Goal: Task Accomplishment & Management: Manage account settings

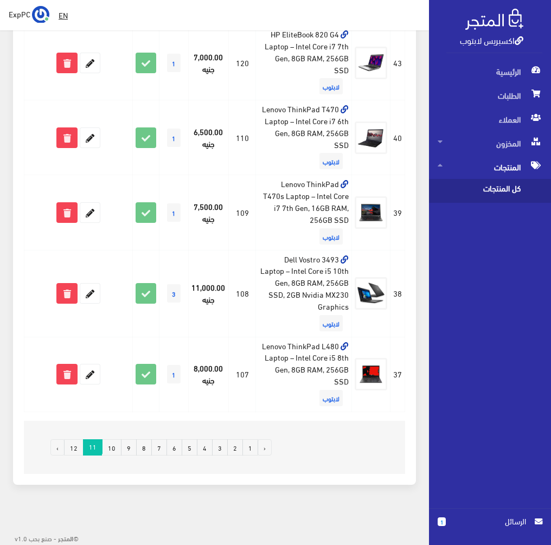
scroll to position [1482, 0]
click at [108, 444] on link "10" at bounding box center [112, 447] width 20 height 16
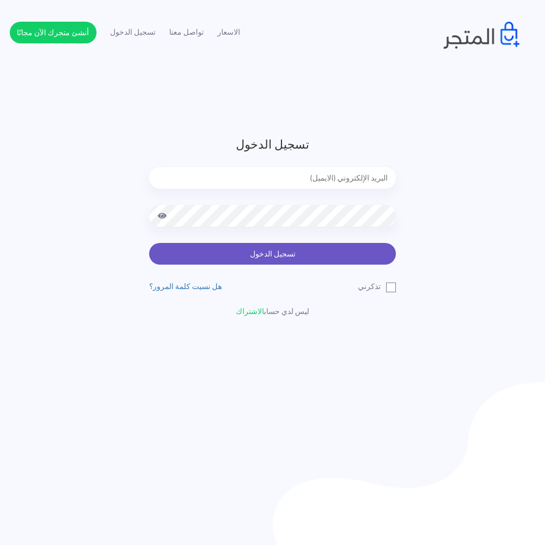
type input "[EMAIL_ADDRESS][DOMAIN_NAME]"
click at [307, 250] on button "تسجيل الدخول" at bounding box center [272, 254] width 247 height 22
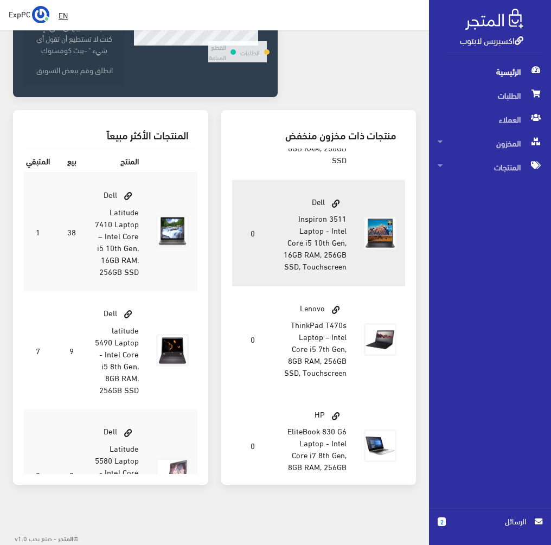
scroll to position [379, 0]
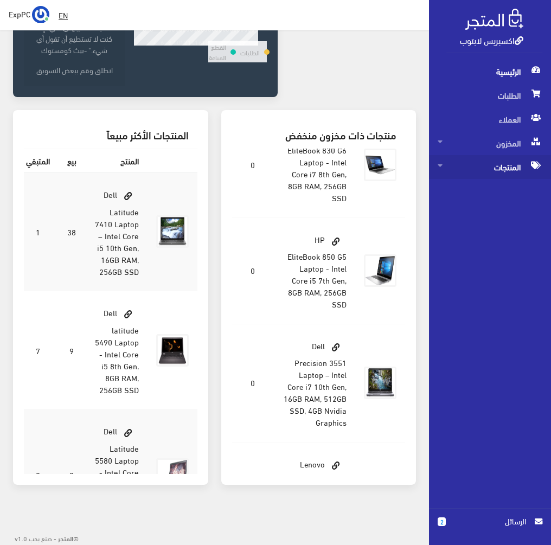
click at [494, 164] on span "المنتجات" at bounding box center [489, 167] width 105 height 24
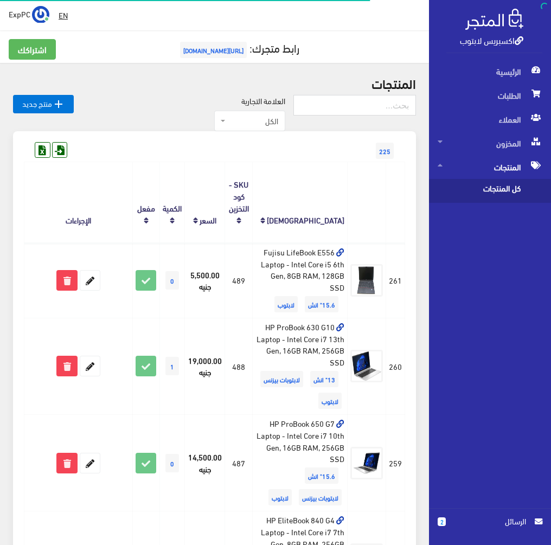
click at [496, 192] on span "كل المنتجات" at bounding box center [478, 191] width 82 height 24
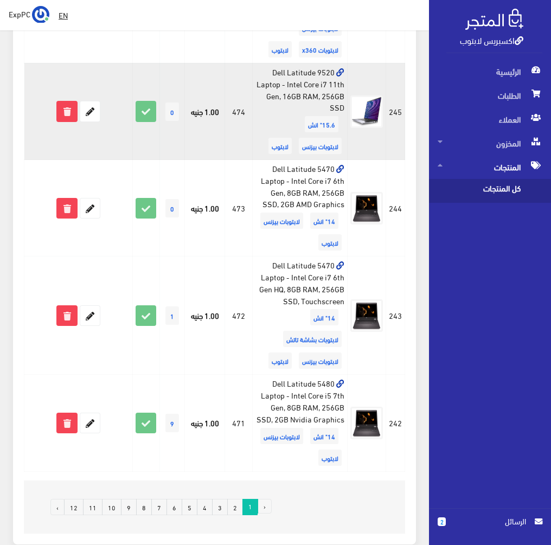
scroll to position [1851, 0]
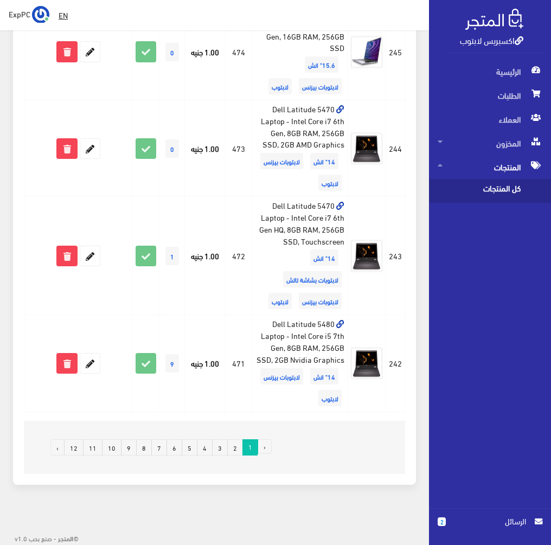
click at [119, 442] on link "10" at bounding box center [112, 447] width 20 height 16
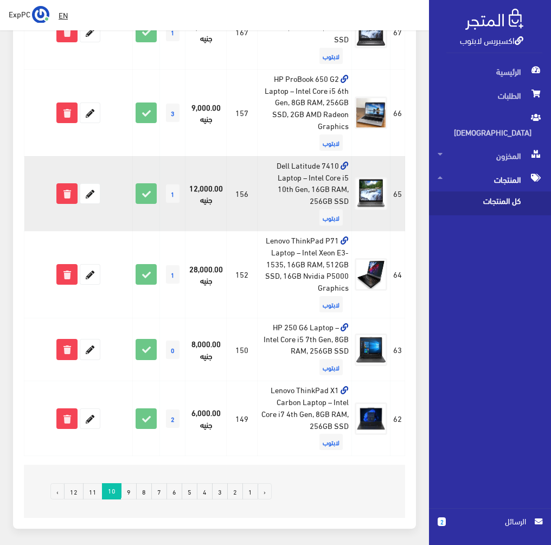
scroll to position [1355, 0]
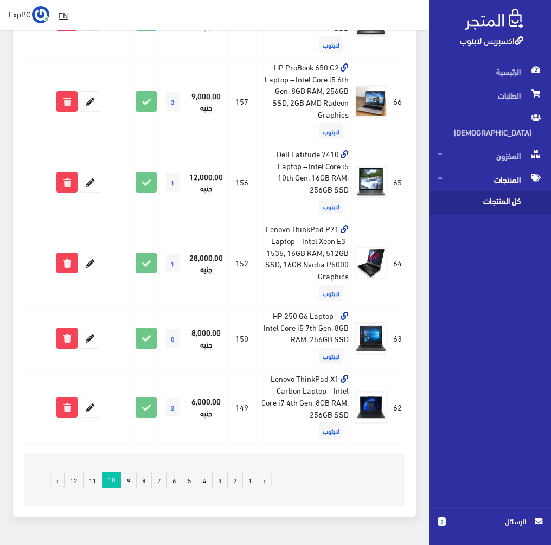
click at [98, 480] on link "11" at bounding box center [93, 480] width 20 height 16
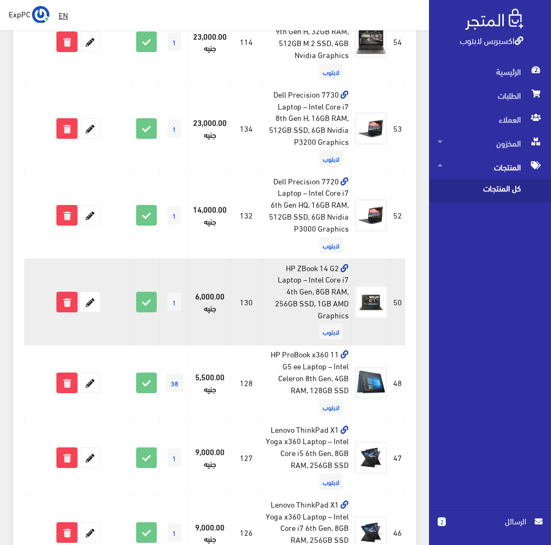
scroll to position [867, 0]
